Goal: Transaction & Acquisition: Book appointment/travel/reservation

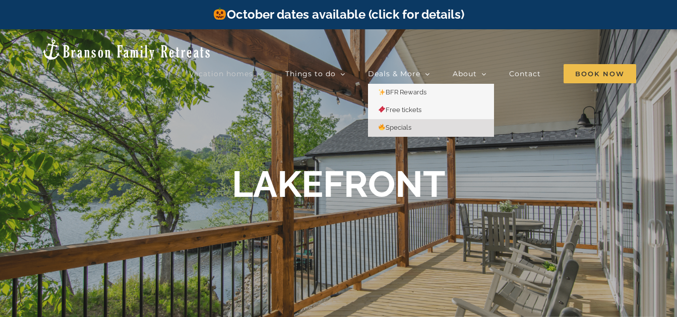
click at [396, 119] on link "Specials" at bounding box center [431, 128] width 126 height 18
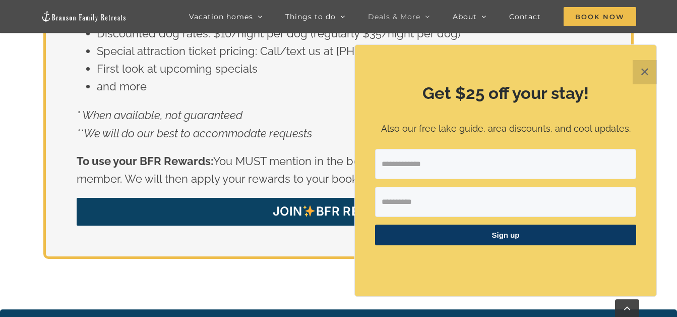
scroll to position [1663, 0]
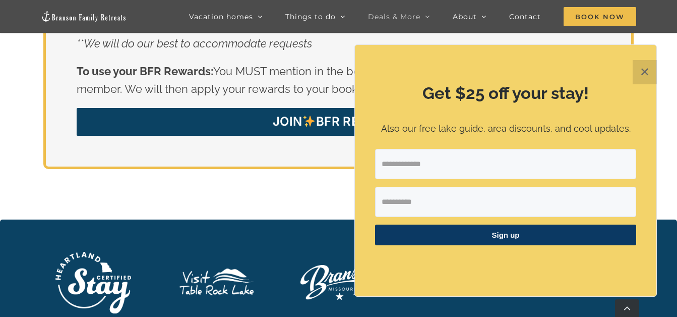
click at [500, 166] on input "Email Address" at bounding box center [505, 164] width 261 height 30
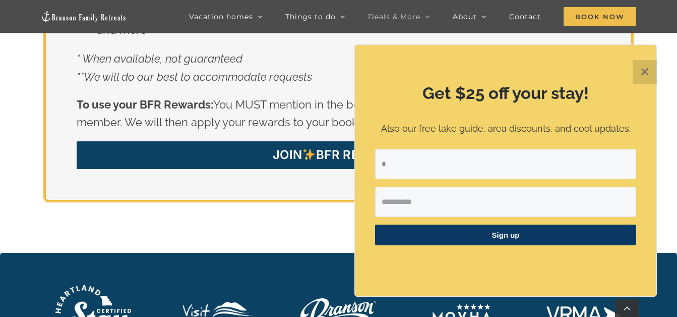
scroll to position [1631, 0]
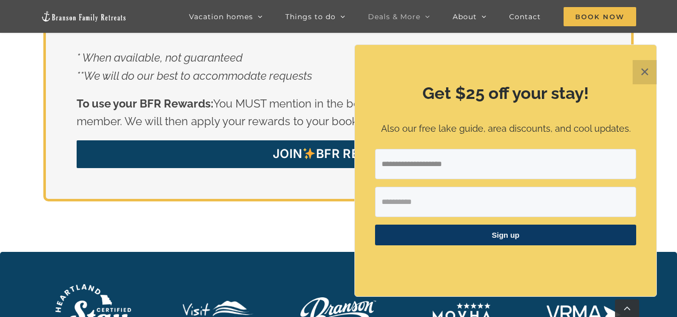
type input "**********"
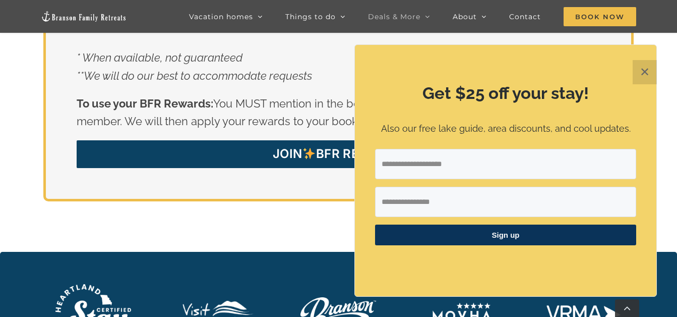
type input "**********"
click at [563, 235] on span "Sign up" at bounding box center [505, 234] width 261 height 21
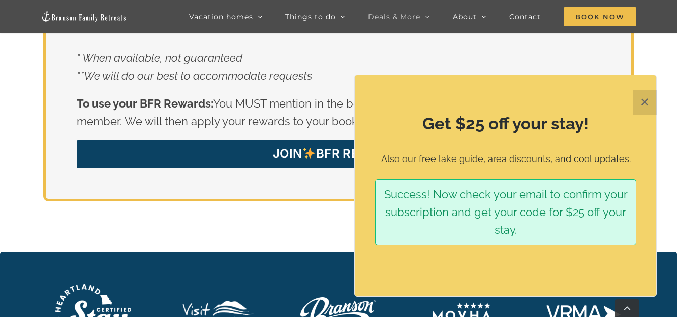
click at [644, 108] on button "✕" at bounding box center [645, 102] width 24 height 24
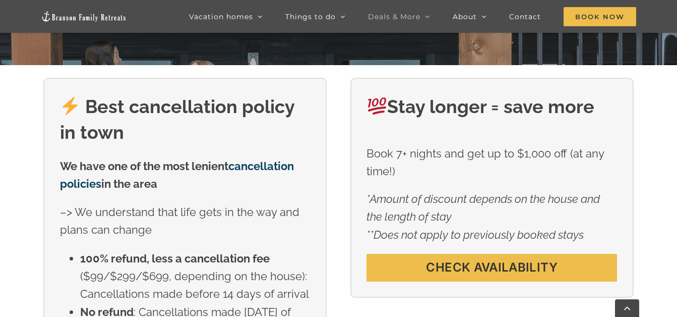
scroll to position [220, 0]
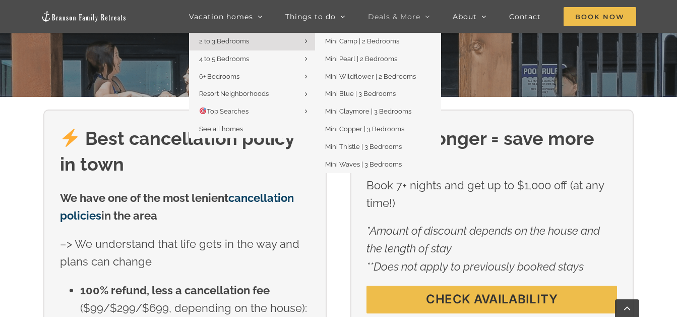
click at [218, 40] on span "2 to 3 Bedrooms" at bounding box center [224, 41] width 50 height 8
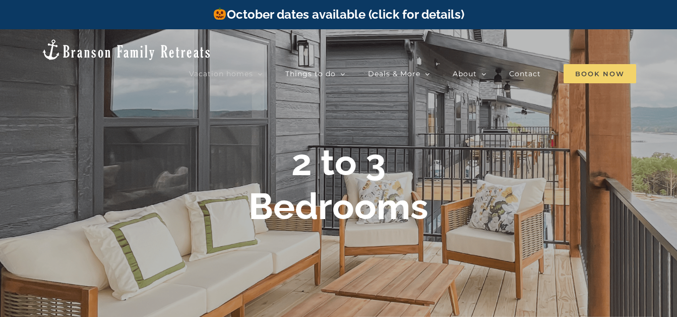
click at [580, 64] on span "Book Now" at bounding box center [600, 73] width 73 height 19
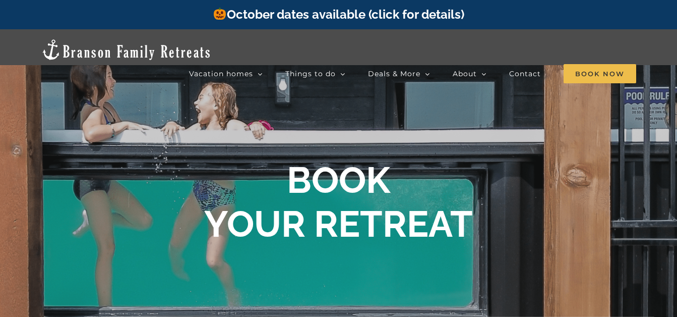
click at [357, 14] on link "October dates available (click for details)" at bounding box center [338, 14] width 251 height 15
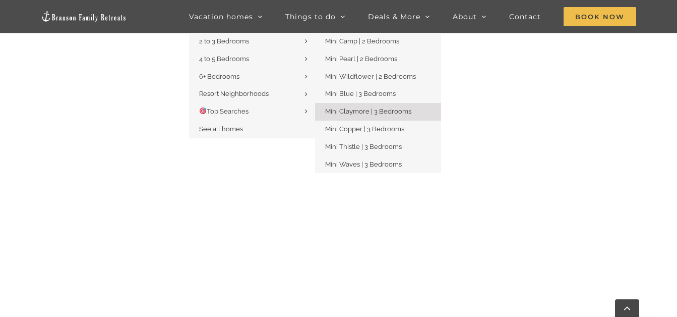
scroll to position [806, 0]
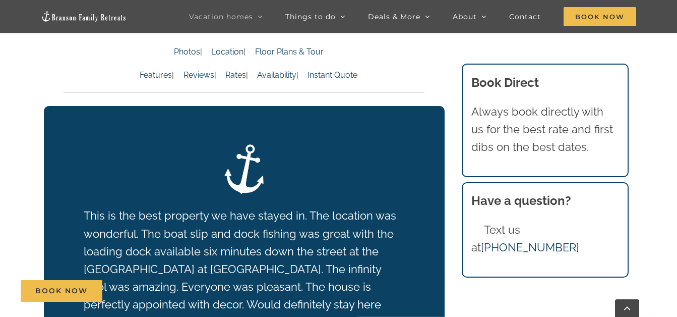
scroll to position [1512, 0]
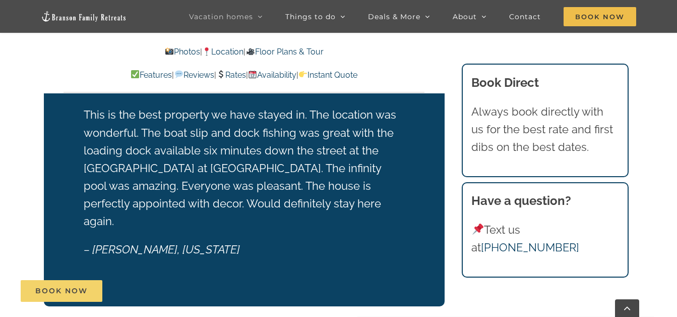
click at [68, 287] on span "Book Now" at bounding box center [61, 290] width 52 height 9
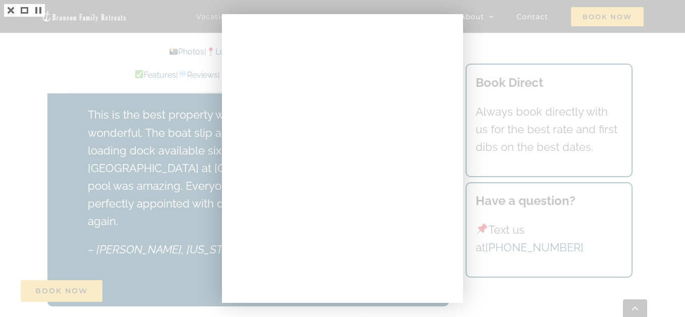
click at [502, 46] on div at bounding box center [342, 158] width 685 height 317
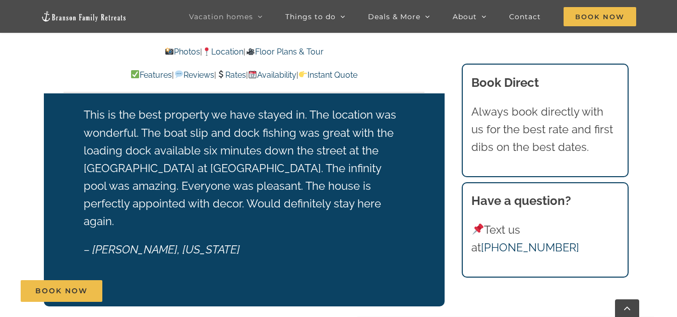
click at [233, 77] on link "Rates" at bounding box center [231, 75] width 30 height 10
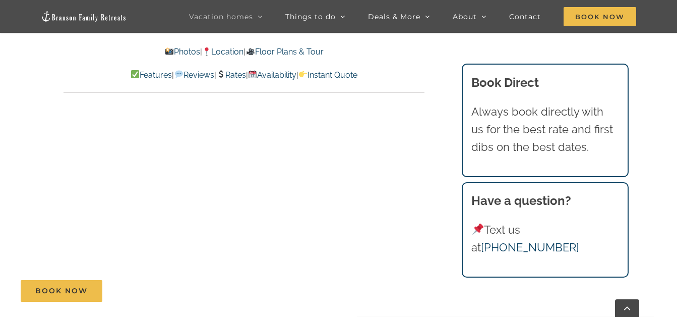
scroll to position [4883, 0]
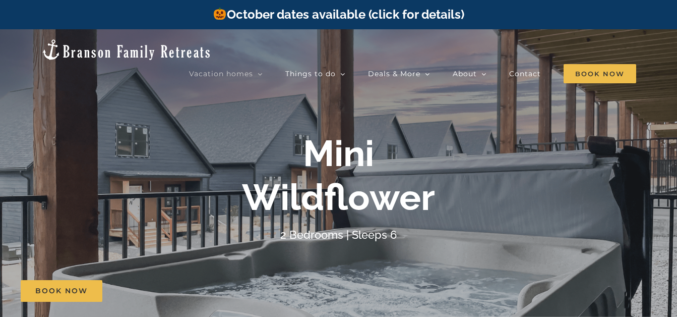
scroll to position [151, 0]
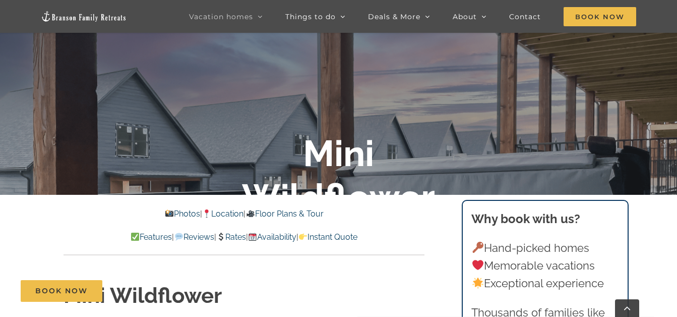
click at [230, 238] on link "Rates" at bounding box center [231, 237] width 30 height 10
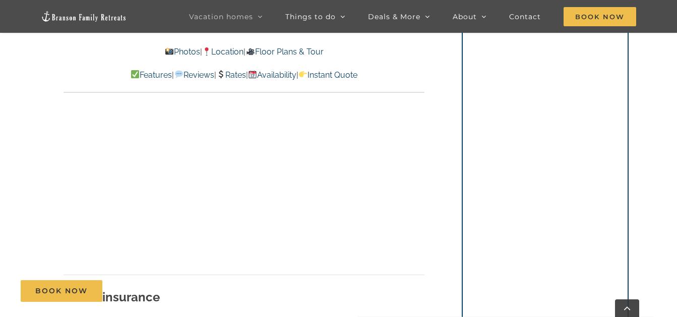
scroll to position [5791, 0]
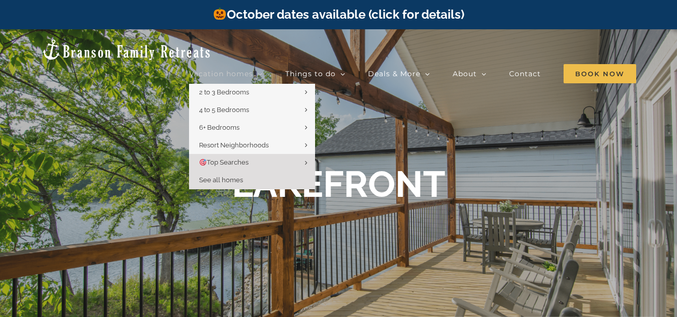
click at [231, 176] on span "See all homes" at bounding box center [221, 180] width 44 height 8
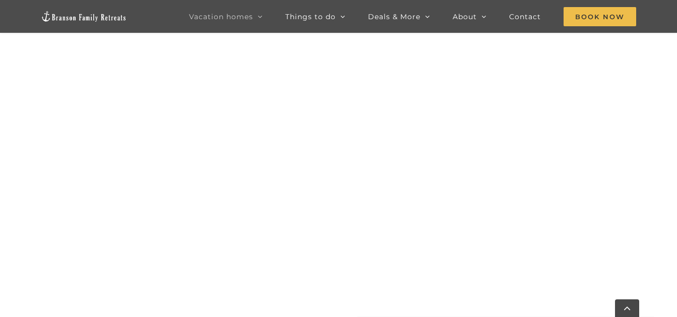
scroll to position [454, 0]
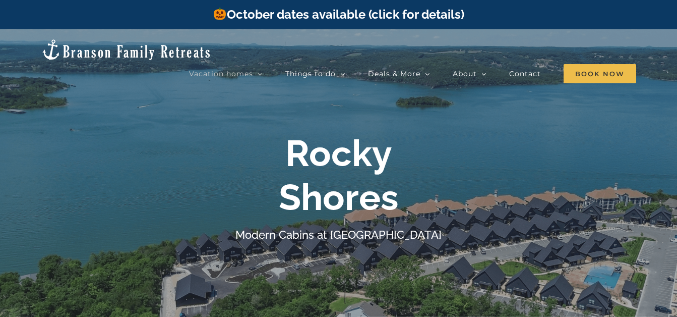
click at [376, 11] on link "October dates available (click for details)" at bounding box center [338, 14] width 251 height 15
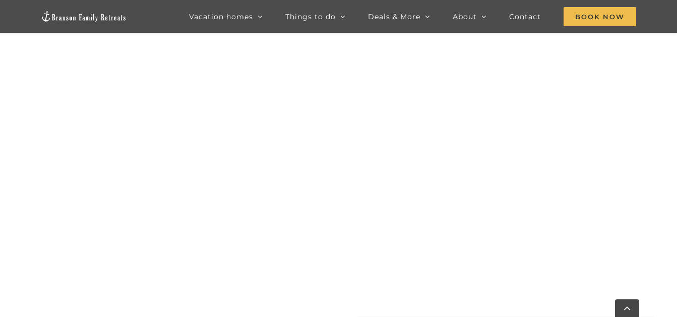
scroll to position [518, 0]
